Goal: Task Accomplishment & Management: Use online tool/utility

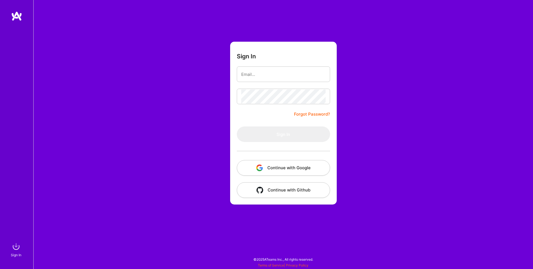
click at [284, 169] on button "Continue with Google" at bounding box center [283, 168] width 93 height 16
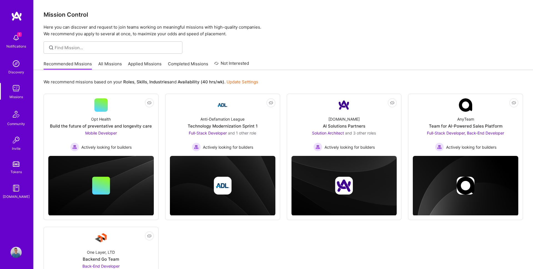
click at [19, 41] on img at bounding box center [16, 37] width 11 height 11
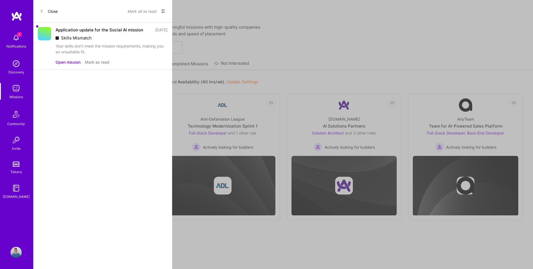
click at [92, 63] on button "Mark as read" at bounding box center [97, 62] width 24 height 6
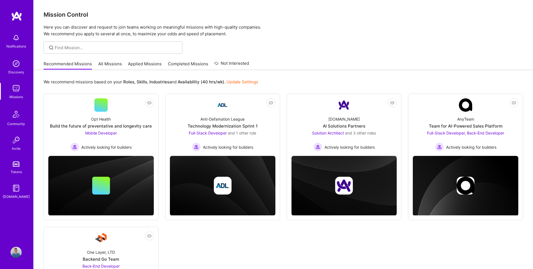
click at [264, 25] on div "Notifications Discovery Missions Community Invite Tokens [DOMAIN_NAME] Profile …" at bounding box center [266, 181] width 533 height 363
click at [149, 65] on link "Applied Missions" at bounding box center [145, 65] width 34 height 9
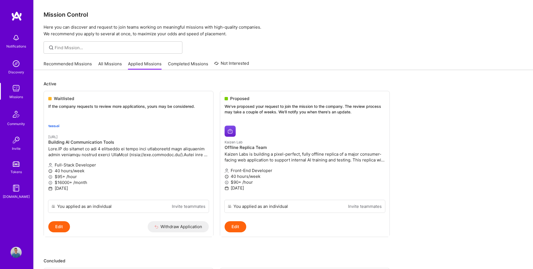
click at [72, 62] on link "Recommended Missions" at bounding box center [68, 65] width 48 height 9
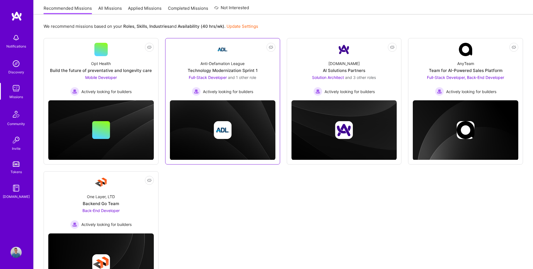
scroll to position [40, 0]
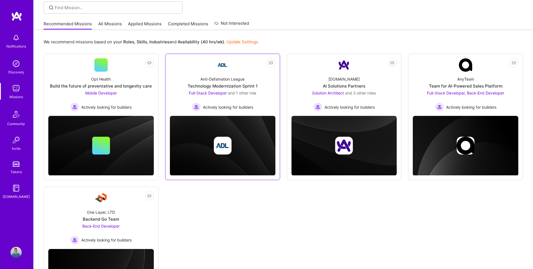
click at [238, 100] on div "Full-Stack Developer and 1 other role Actively looking for builders" at bounding box center [222, 100] width 67 height 21
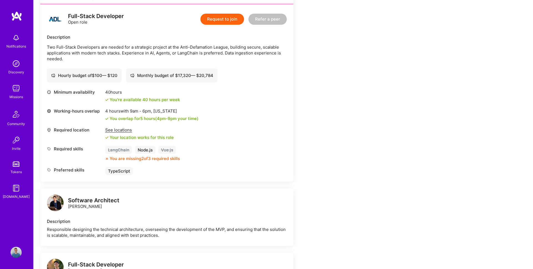
scroll to position [138, 0]
